Goal: Transaction & Acquisition: Download file/media

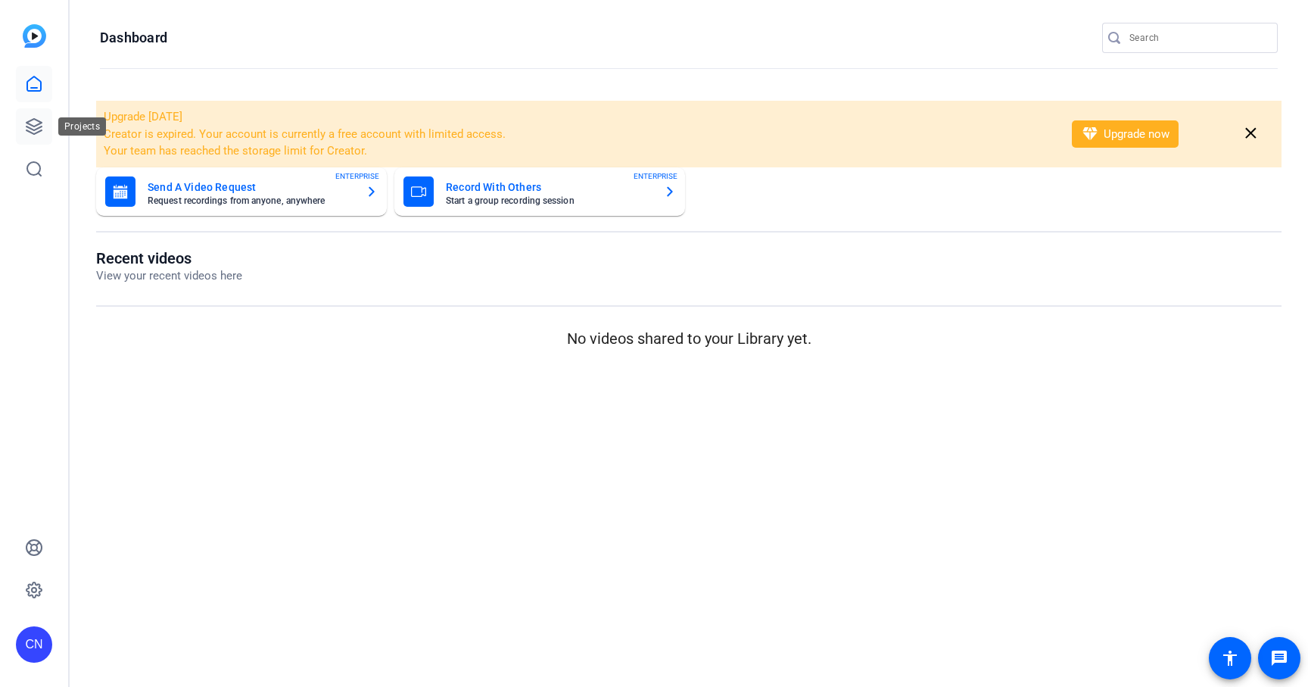
click at [34, 113] on link at bounding box center [34, 126] width 36 height 36
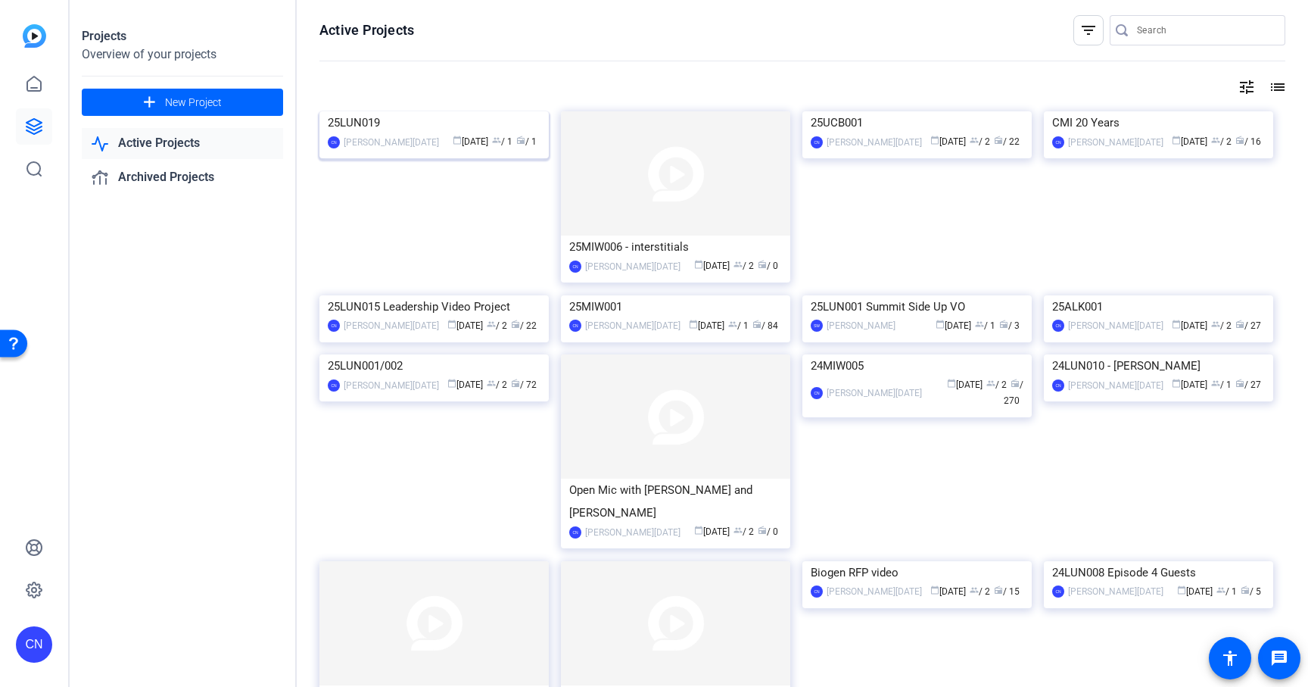
click at [447, 111] on img at bounding box center [434, 111] width 229 height 0
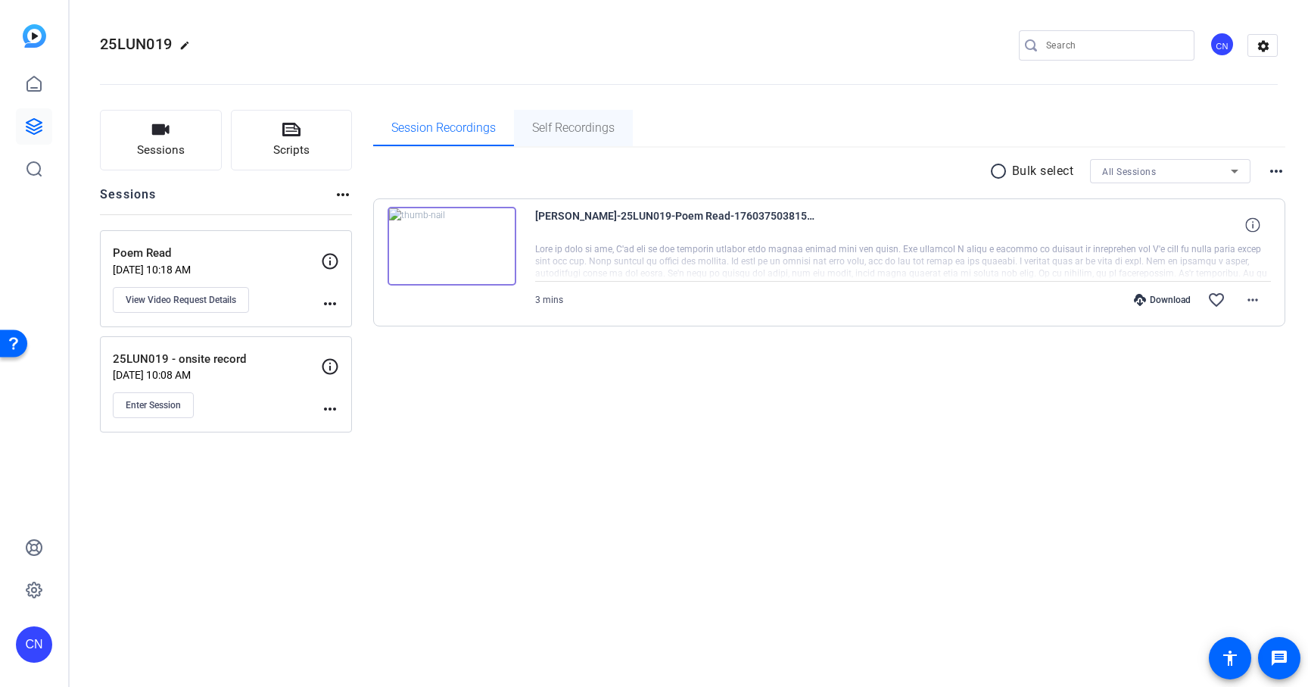
click at [598, 122] on span "Self Recordings" at bounding box center [573, 128] width 83 height 12
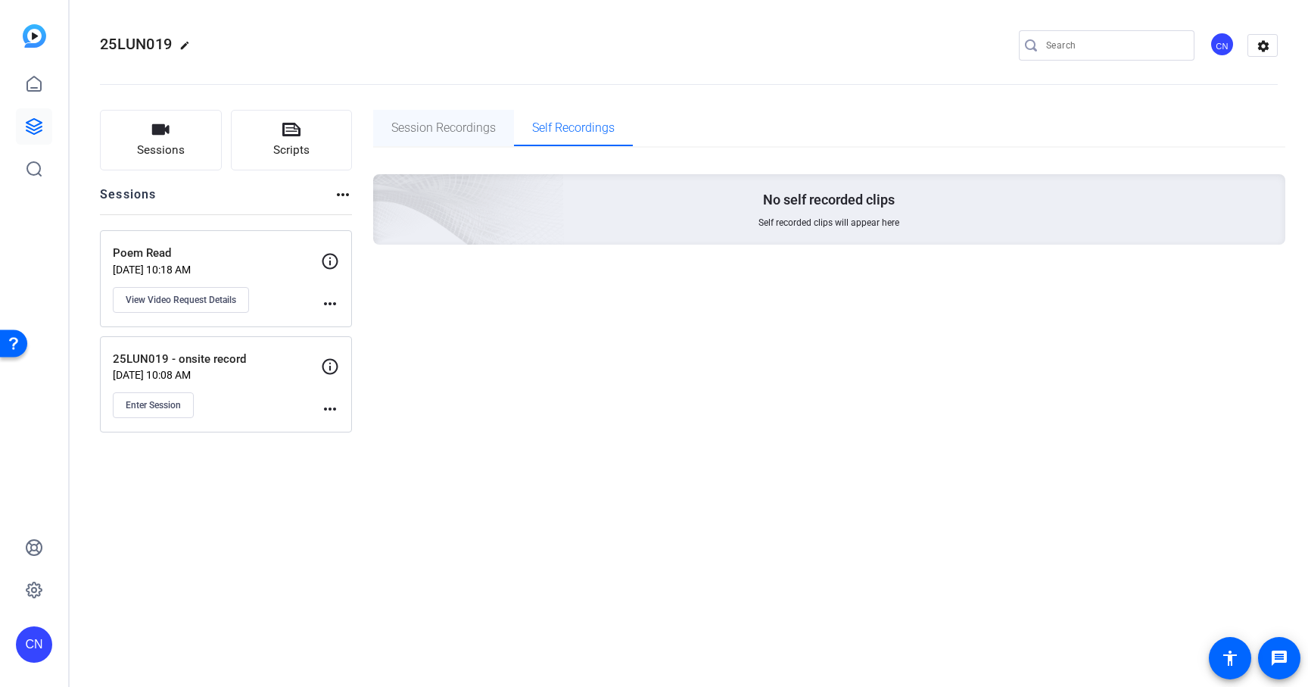
click at [464, 143] on span "Session Recordings" at bounding box center [443, 128] width 104 height 36
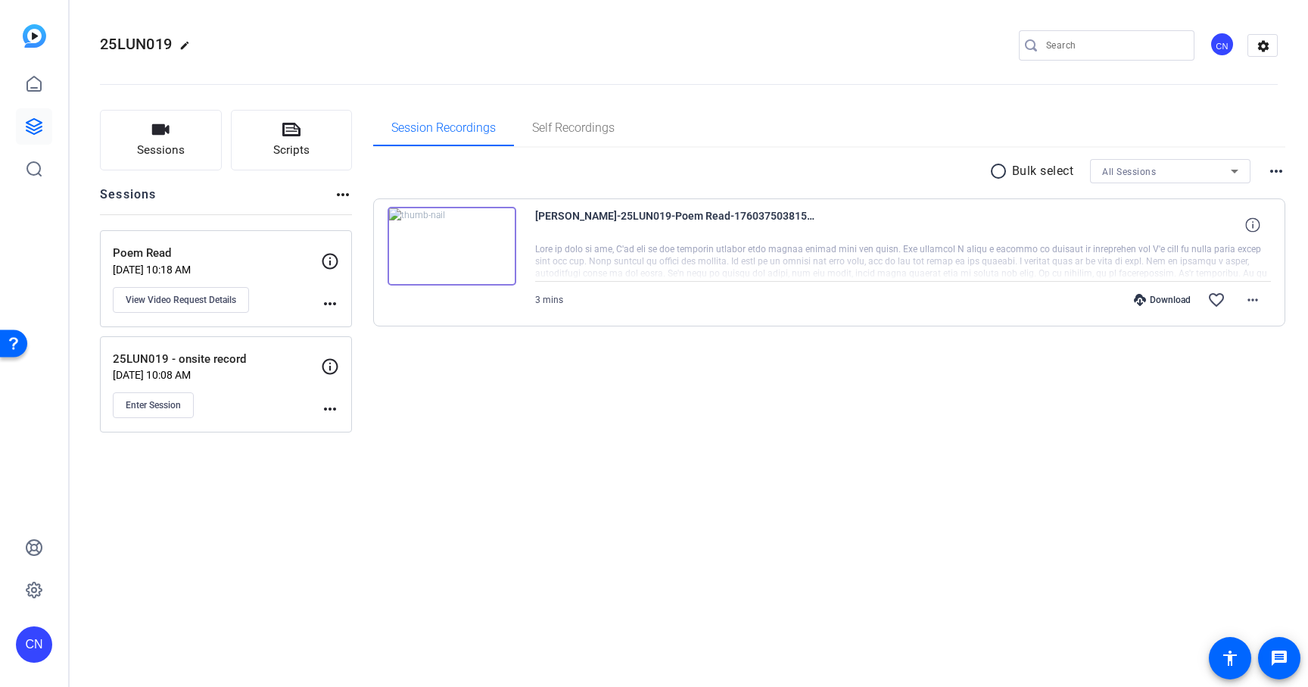
click at [1161, 302] on div "Download" at bounding box center [1163, 300] width 72 height 12
click at [1255, 290] on span at bounding box center [1253, 300] width 36 height 36
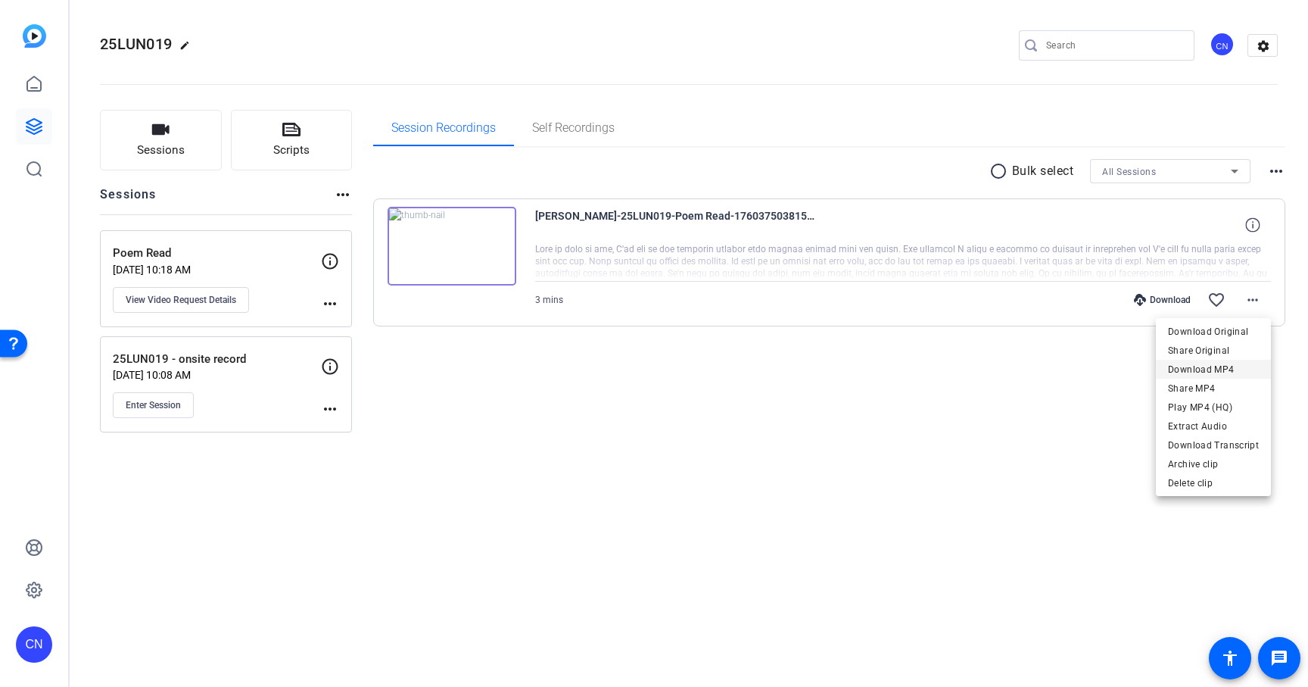
click at [1202, 372] on span "Download MP4" at bounding box center [1213, 369] width 91 height 18
